Goal: Task Accomplishment & Management: Manage account settings

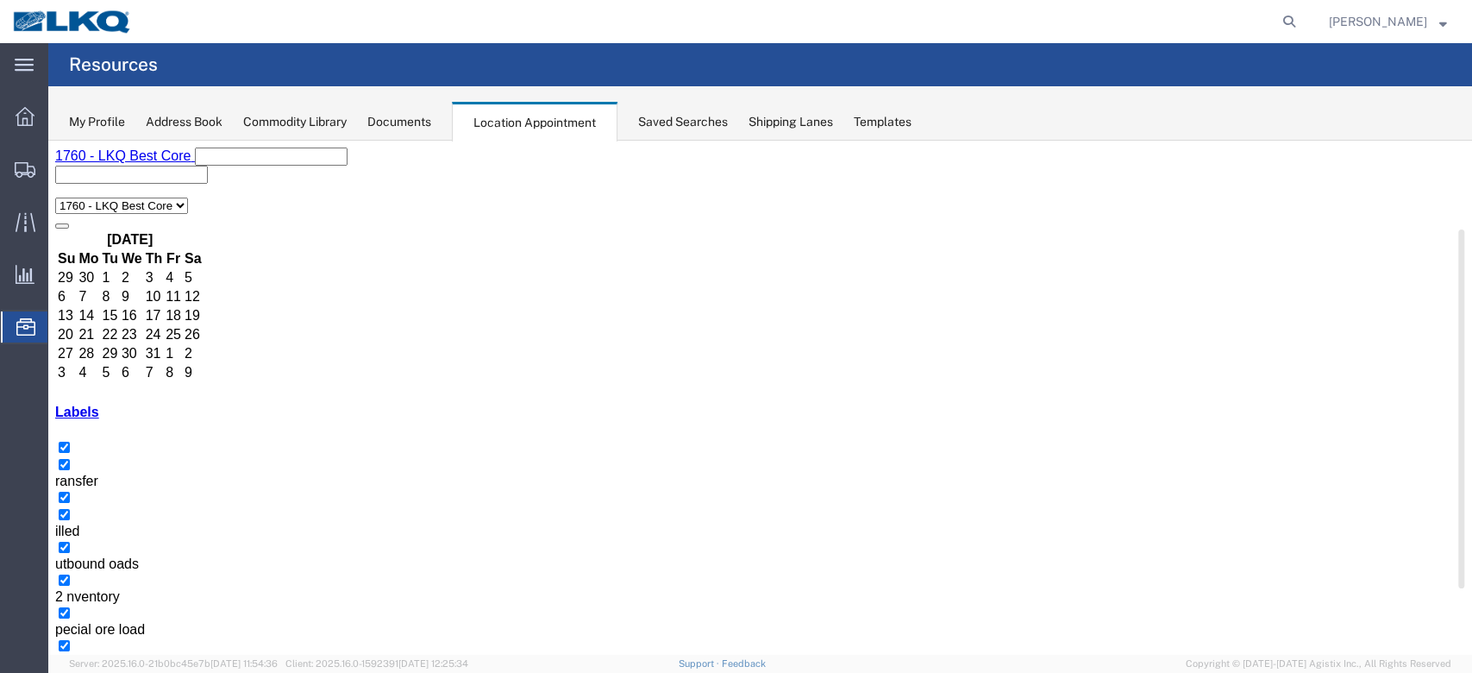
scroll to position [115, 0]
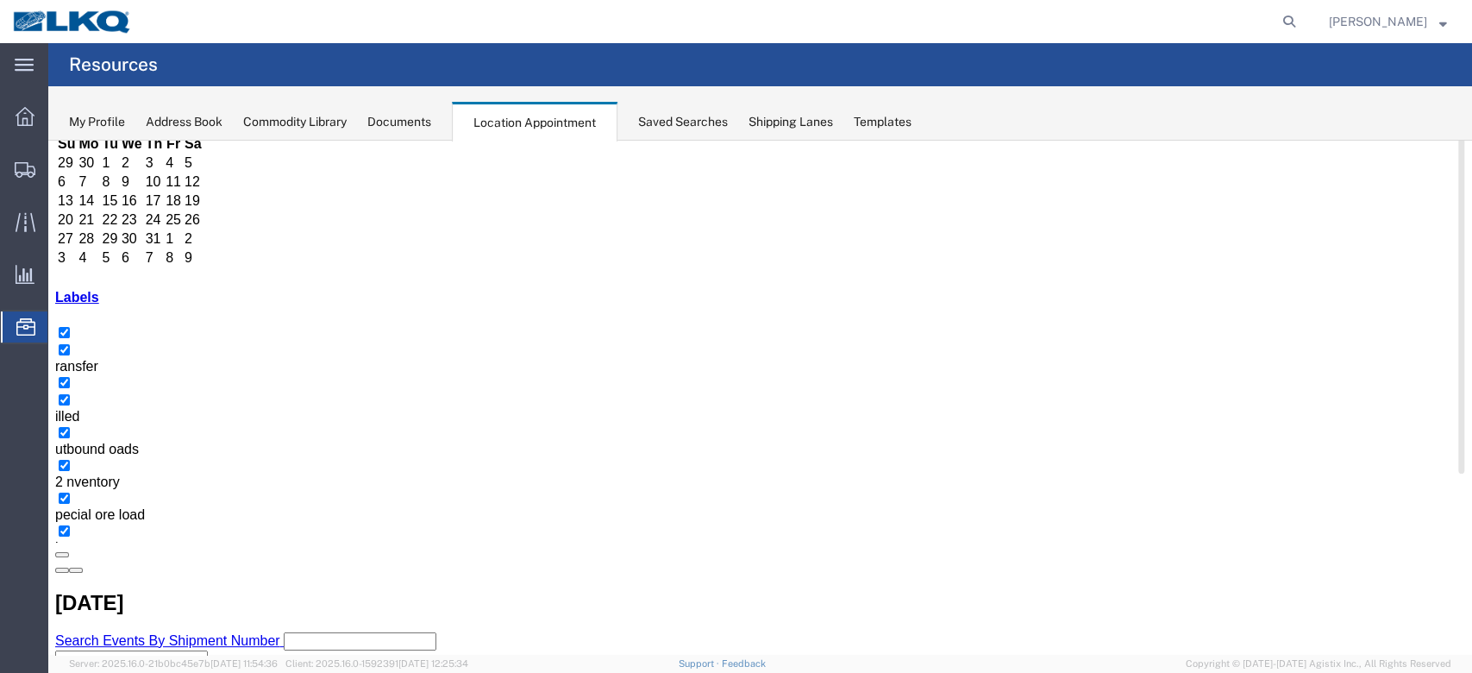
select select "100"
select select "1"
select select
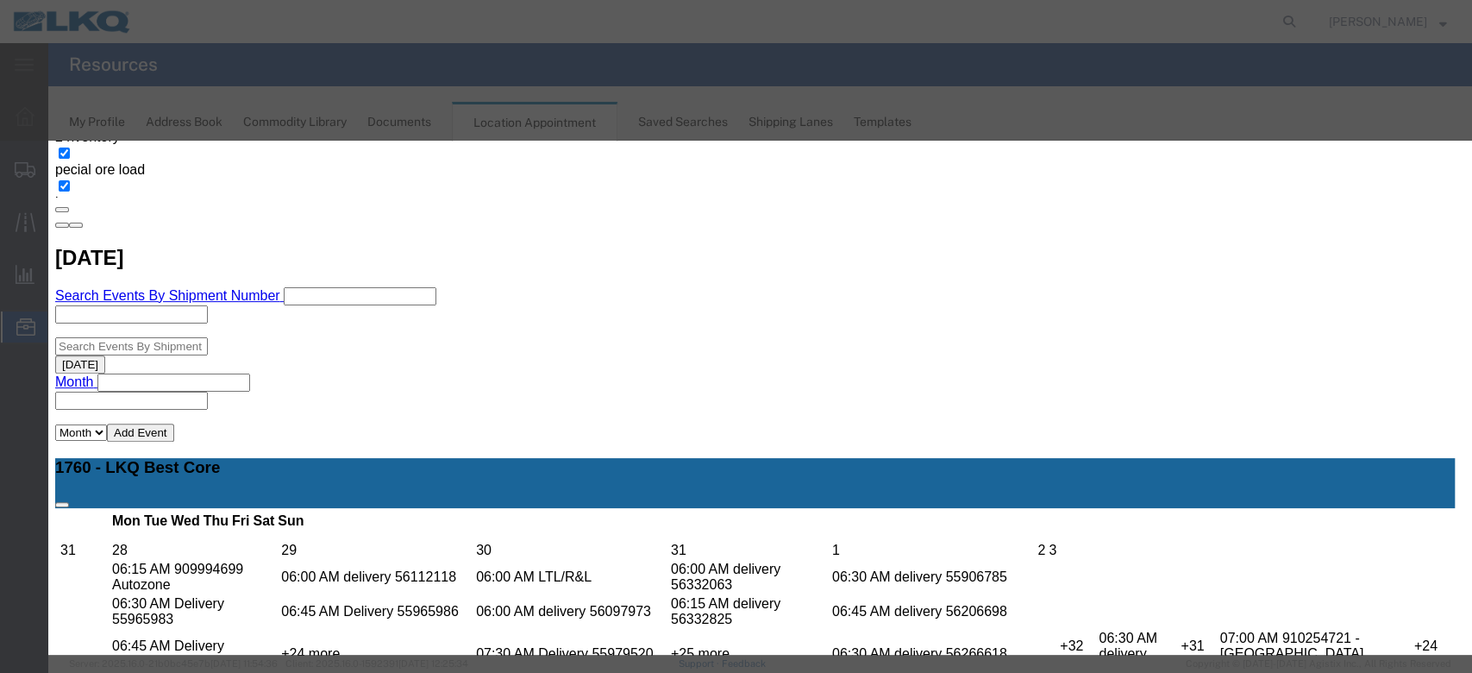
scroll to position [172, 0]
type input "de"
select select "40"
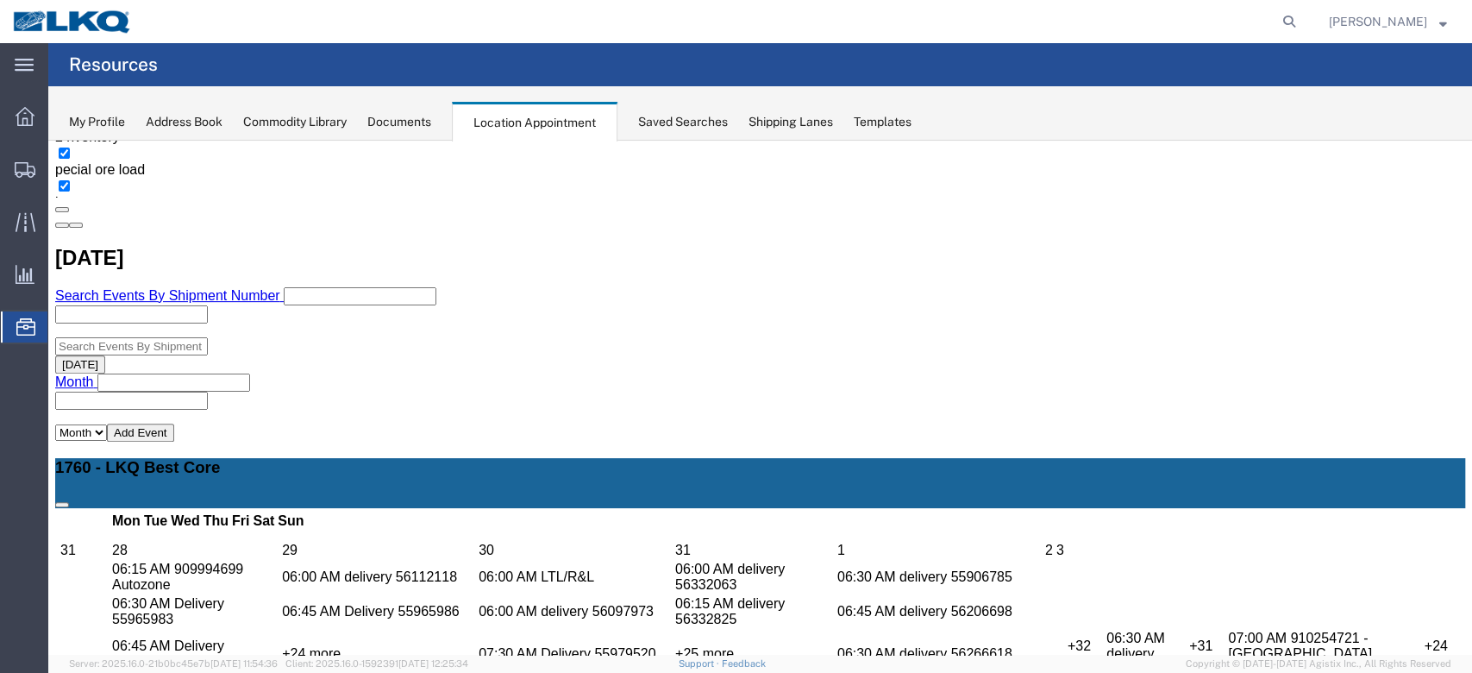
scroll to position [0, 0]
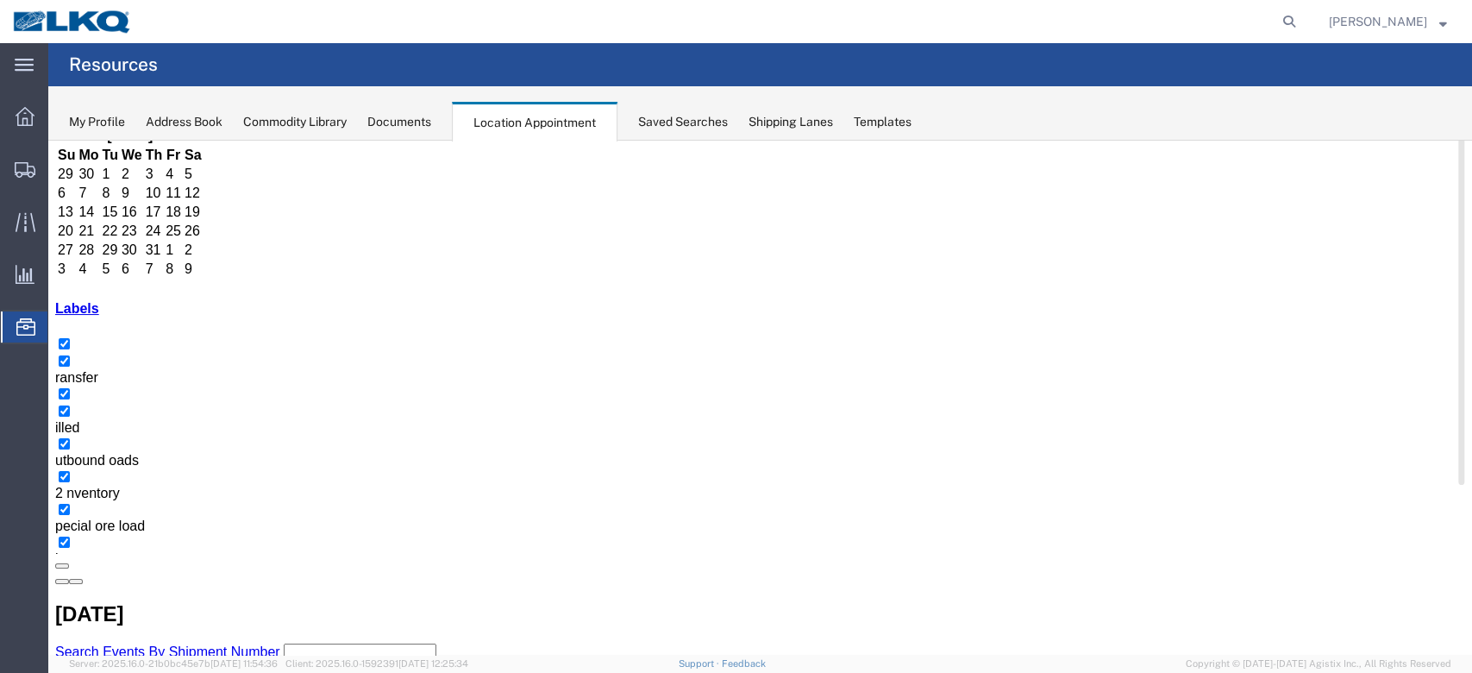
scroll to position [229, 0]
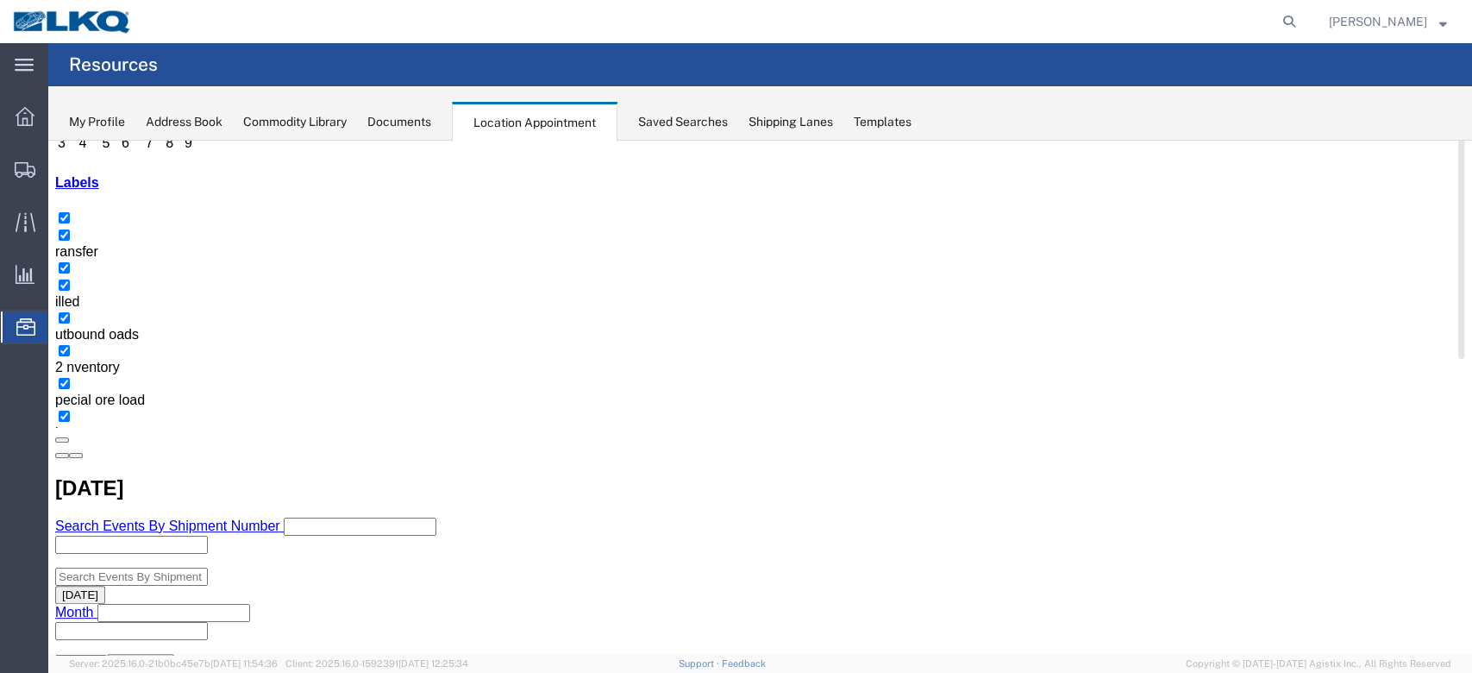
select select "100"
select select "1"
select select
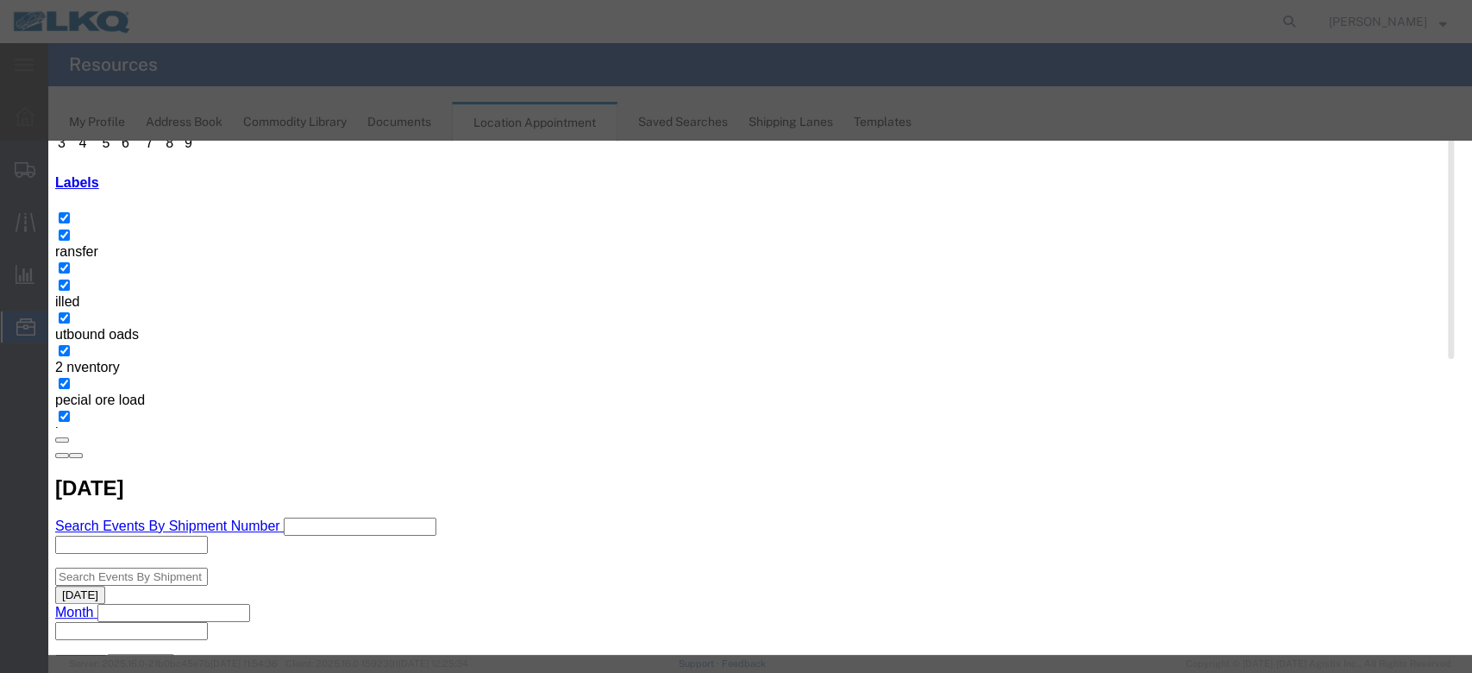
scroll to position [115, 0]
type input "de"
select select "40"
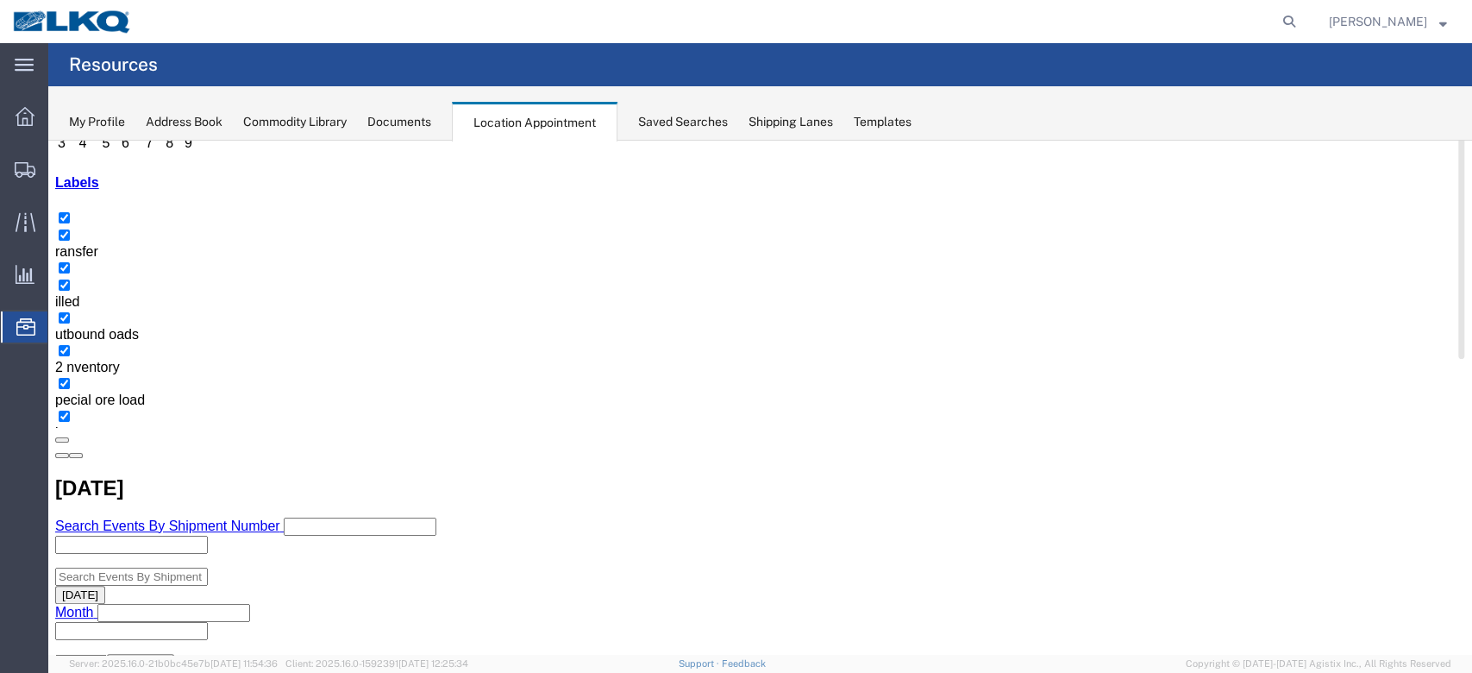
scroll to position [0, 0]
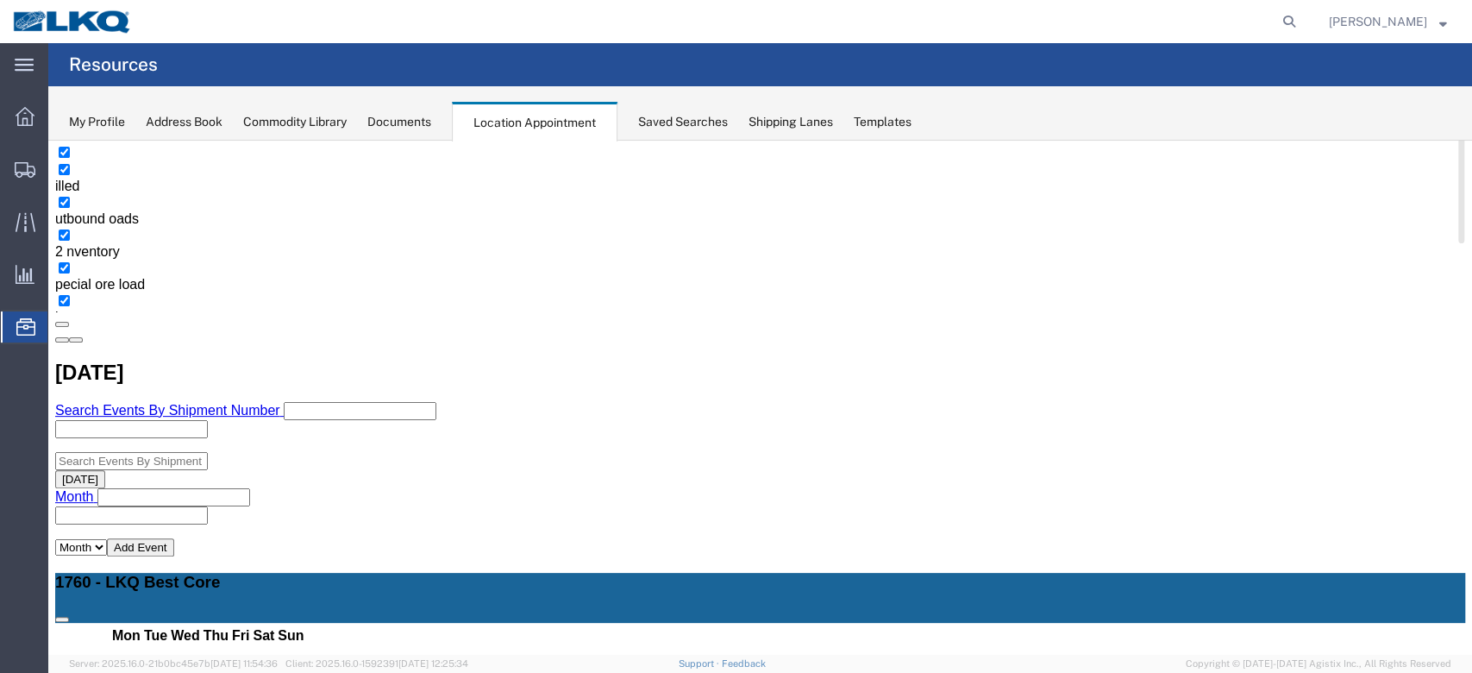
select select "1"
select select "24"
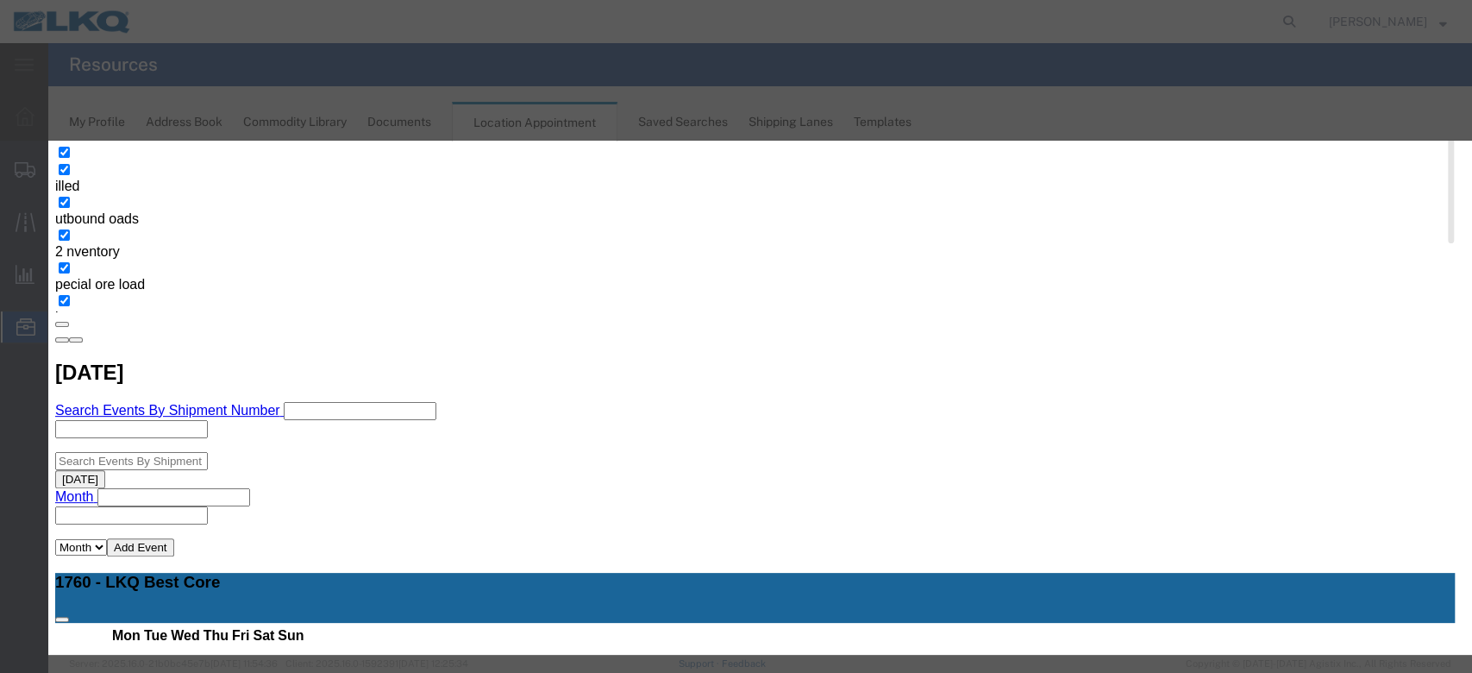
scroll to position [164, 0]
type input "la"
select select "160"
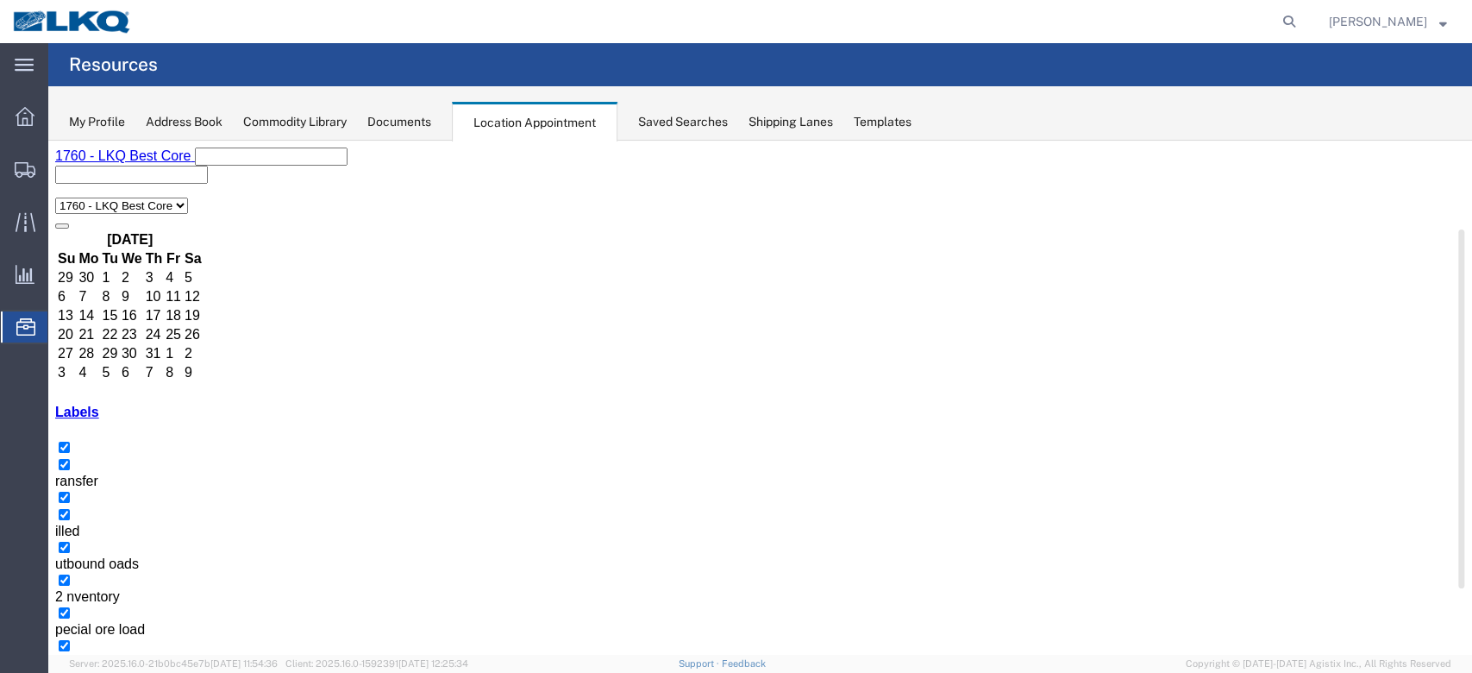
scroll to position [100, 0]
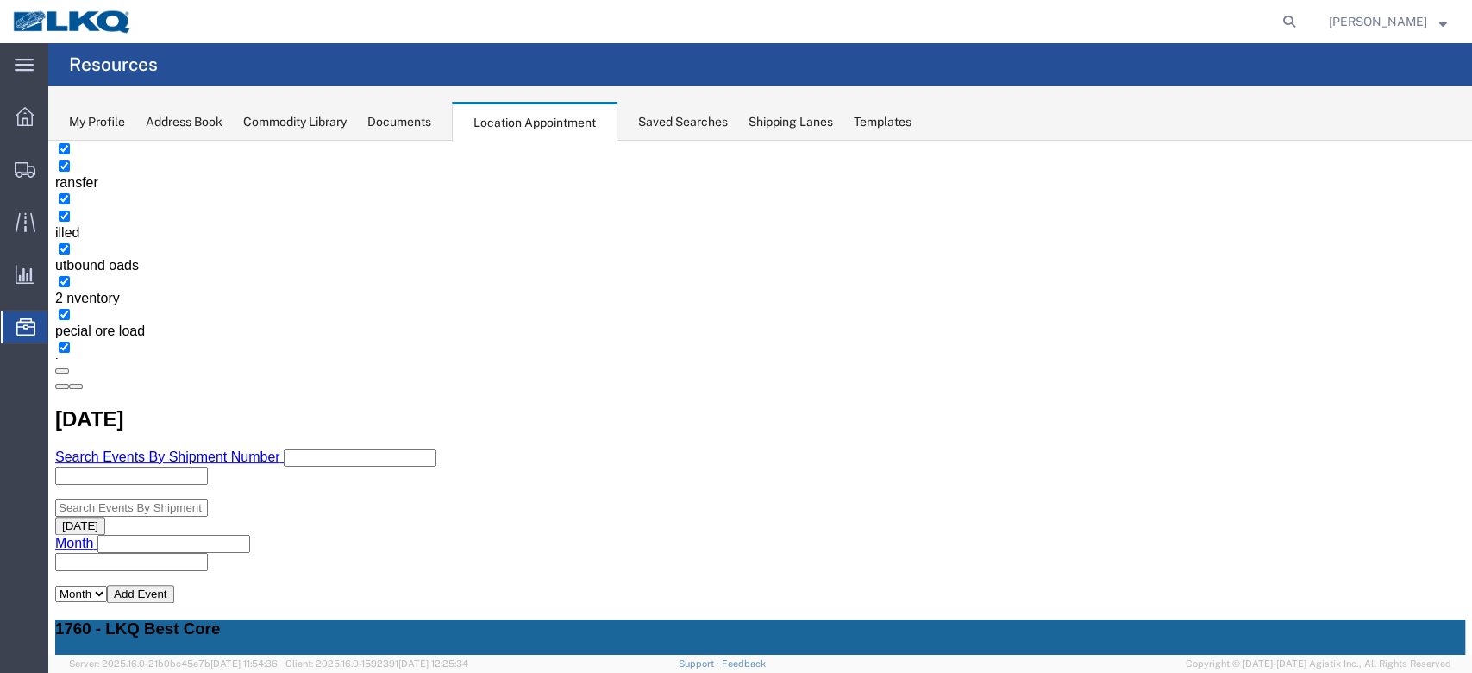
scroll to position [330, 0]
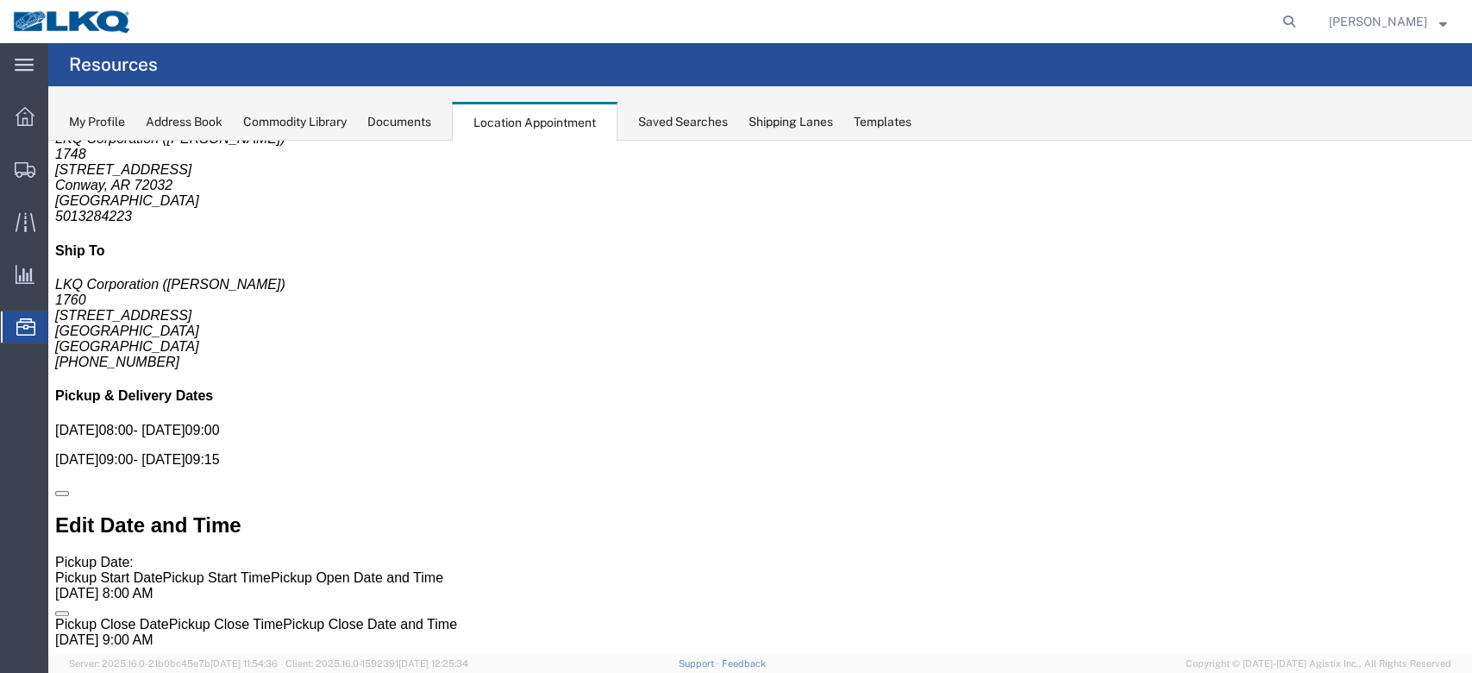
scroll to position [0, 0]
